Goal: Information Seeking & Learning: Learn about a topic

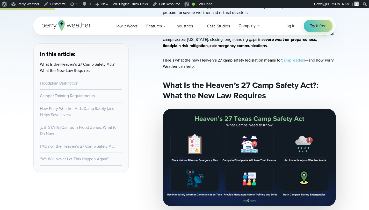
scroll to position [183, 0]
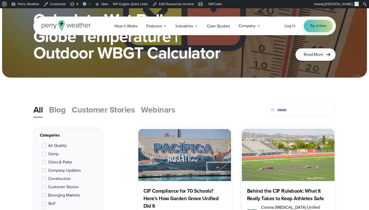
scroll to position [131, 0]
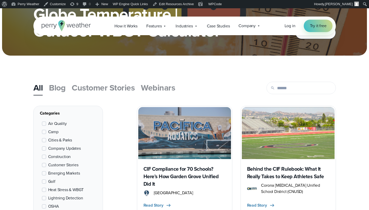
click at [189, 181] on h3 "CIF Compliance for 70 Schools? Here’s How Garden Grove Unified Did It" at bounding box center [184, 176] width 82 height 23
click at [286, 173] on h3 "Behind the CIF Rulebook: What It Really Takes to Keep Athletes Safe" at bounding box center [288, 172] width 82 height 15
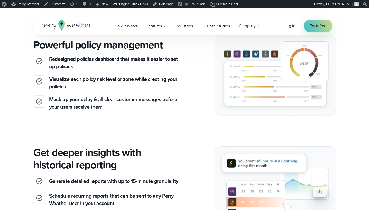
scroll to position [573, 0]
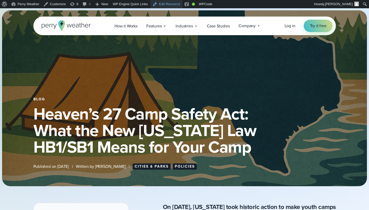
click at [170, 2] on link "Edit Resource" at bounding box center [166, 4] width 32 height 8
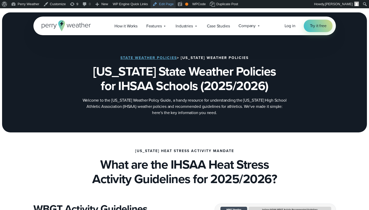
click at [160, 5] on link "Edit Page" at bounding box center [162, 4] width 25 height 8
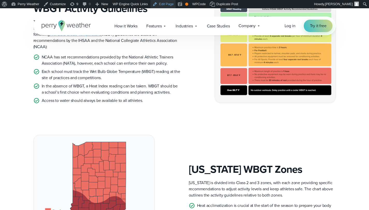
scroll to position [236, 0]
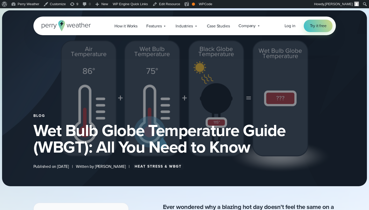
select select "***"
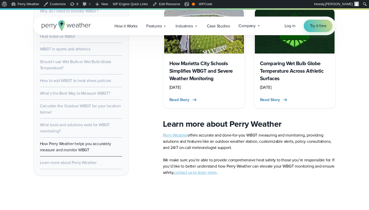
scroll to position [3189, 0]
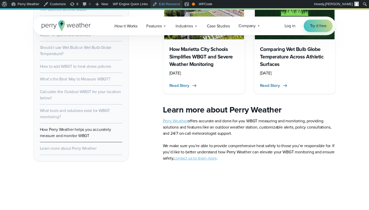
click at [174, 4] on link "Edit Resource" at bounding box center [166, 4] width 32 height 8
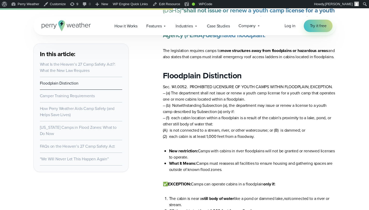
scroll to position [831, 0]
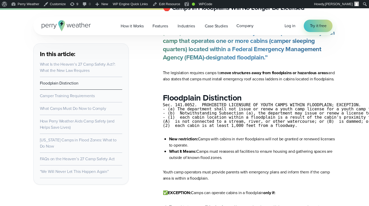
scroll to position [832, 0]
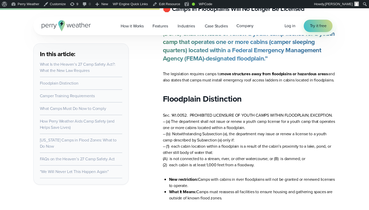
scroll to position [832, 0]
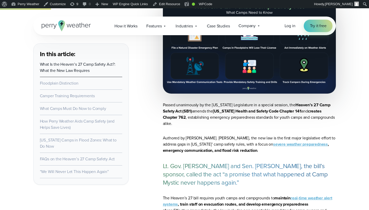
scroll to position [367, 0]
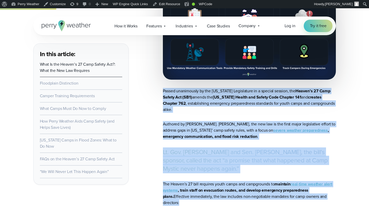
drag, startPoint x: 163, startPoint y: 90, endPoint x: 343, endPoint y: 195, distance: 208.7
copy article "Passed unanimously by the Texas Legislature in a special session, the Heaven’s …"
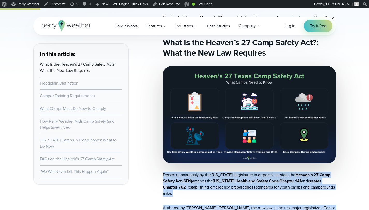
scroll to position [274, 0]
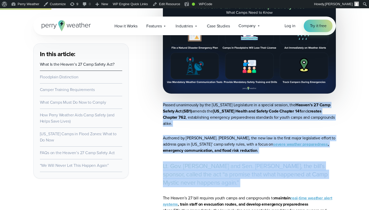
scroll to position [374, 0]
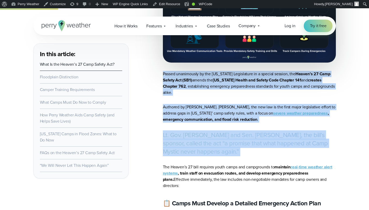
drag, startPoint x: 163, startPoint y: 104, endPoint x: 343, endPoint y: 173, distance: 192.4
copy article "Passed unanimously by the Texas Legislature in a special session, the Heaven’s …"
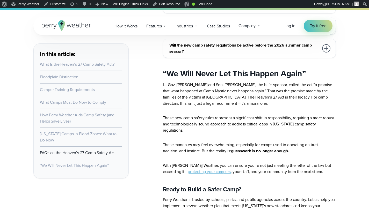
scroll to position [2830, 0]
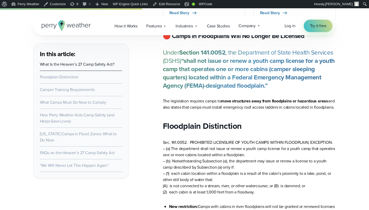
scroll to position [767, 0]
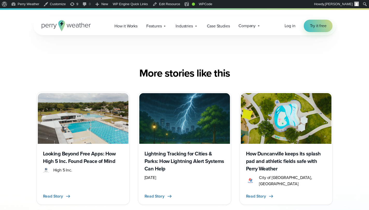
scroll to position [3391, 0]
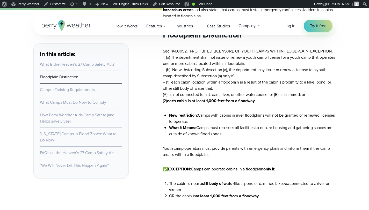
scroll to position [870, 0]
